Goal: Transaction & Acquisition: Purchase product/service

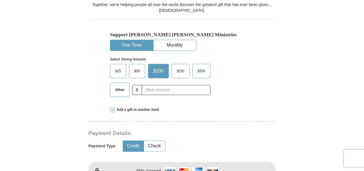
scroll to position [170, 0]
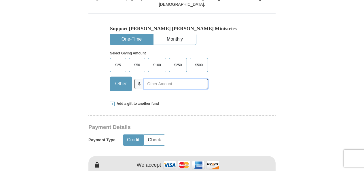
click at [161, 81] on input "text" at bounding box center [176, 84] width 64 height 10
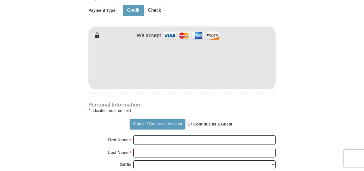
scroll to position [301, 0]
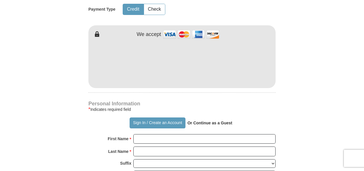
type input "20.00"
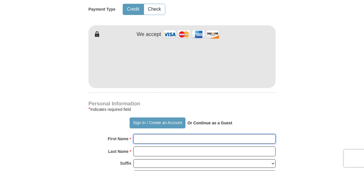
click at [253, 138] on input "First Name *" at bounding box center [204, 139] width 142 height 10
type input "[PERSON_NAME]"
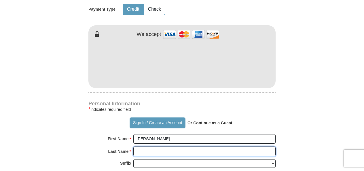
type input "[PERSON_NAME]"
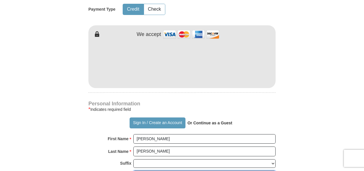
type input "[EMAIL_ADDRESS][DOMAIN_NAME]"
type input "[STREET_ADDRESS]"
type input "Carrollton"
type input "30117"
type input "6783266358"
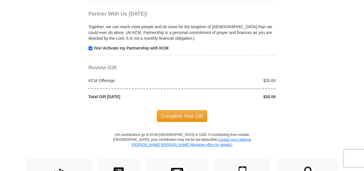
scroll to position [574, 0]
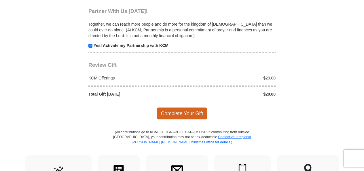
click at [180, 109] on span "Complete Your Gift" at bounding box center [182, 113] width 51 height 12
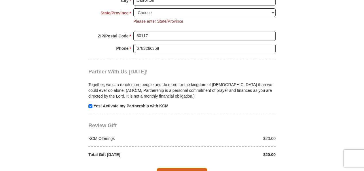
scroll to position [524, 0]
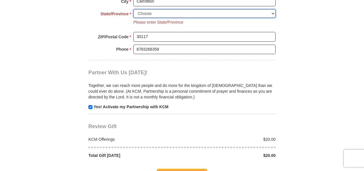
click at [247, 13] on select "Choose [US_STATE] [US_STATE] [US_STATE] [US_STATE] [US_STATE] Armed Forces Amer…" at bounding box center [204, 13] width 142 height 9
select select "GA"
click at [133, 9] on select "Choose [US_STATE] [US_STATE] [US_STATE] [US_STATE] [US_STATE] Armed Forces Amer…" at bounding box center [204, 13] width 142 height 9
